Goal: Navigation & Orientation: Find specific page/section

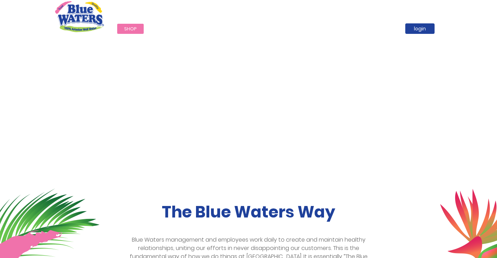
scroll to position [174, 0]
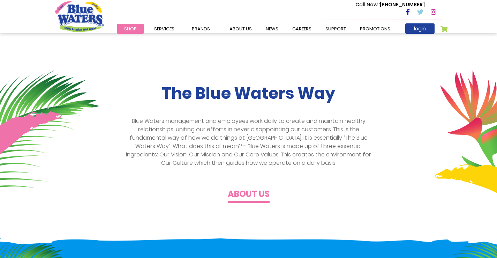
click at [132, 27] on span "Shop" at bounding box center [130, 28] width 13 height 7
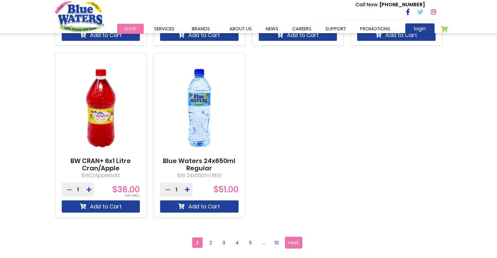
scroll to position [732, 0]
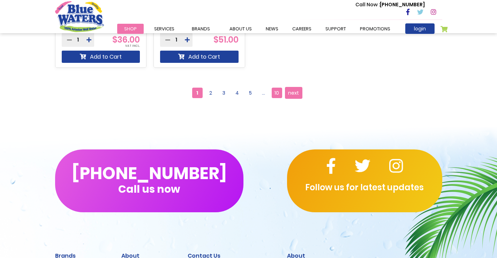
click at [279, 94] on span "10" at bounding box center [277, 93] width 10 height 10
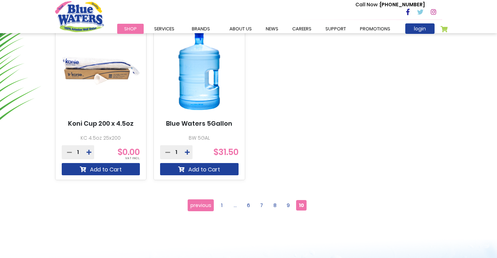
scroll to position [453, 0]
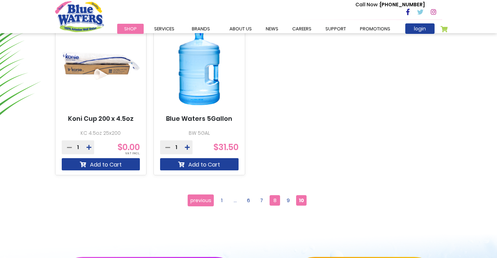
click at [278, 202] on span "8" at bounding box center [275, 200] width 10 height 10
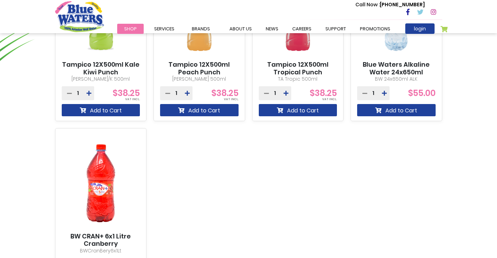
scroll to position [628, 0]
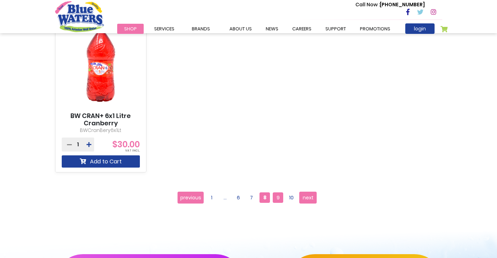
click at [275, 199] on span "9" at bounding box center [278, 197] width 10 height 10
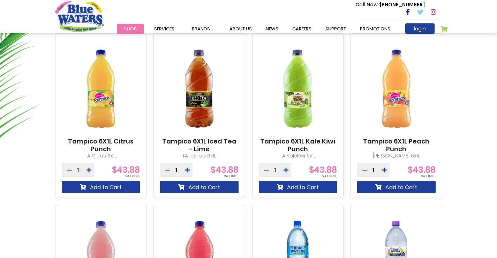
scroll to position [418, 0]
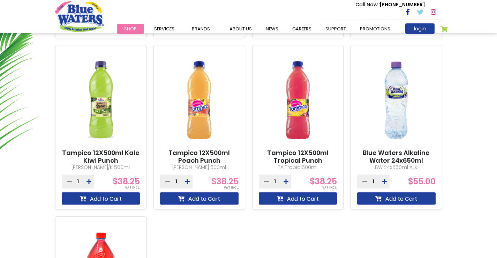
scroll to position [418, 0]
